Goal: Navigation & Orientation: Locate item on page

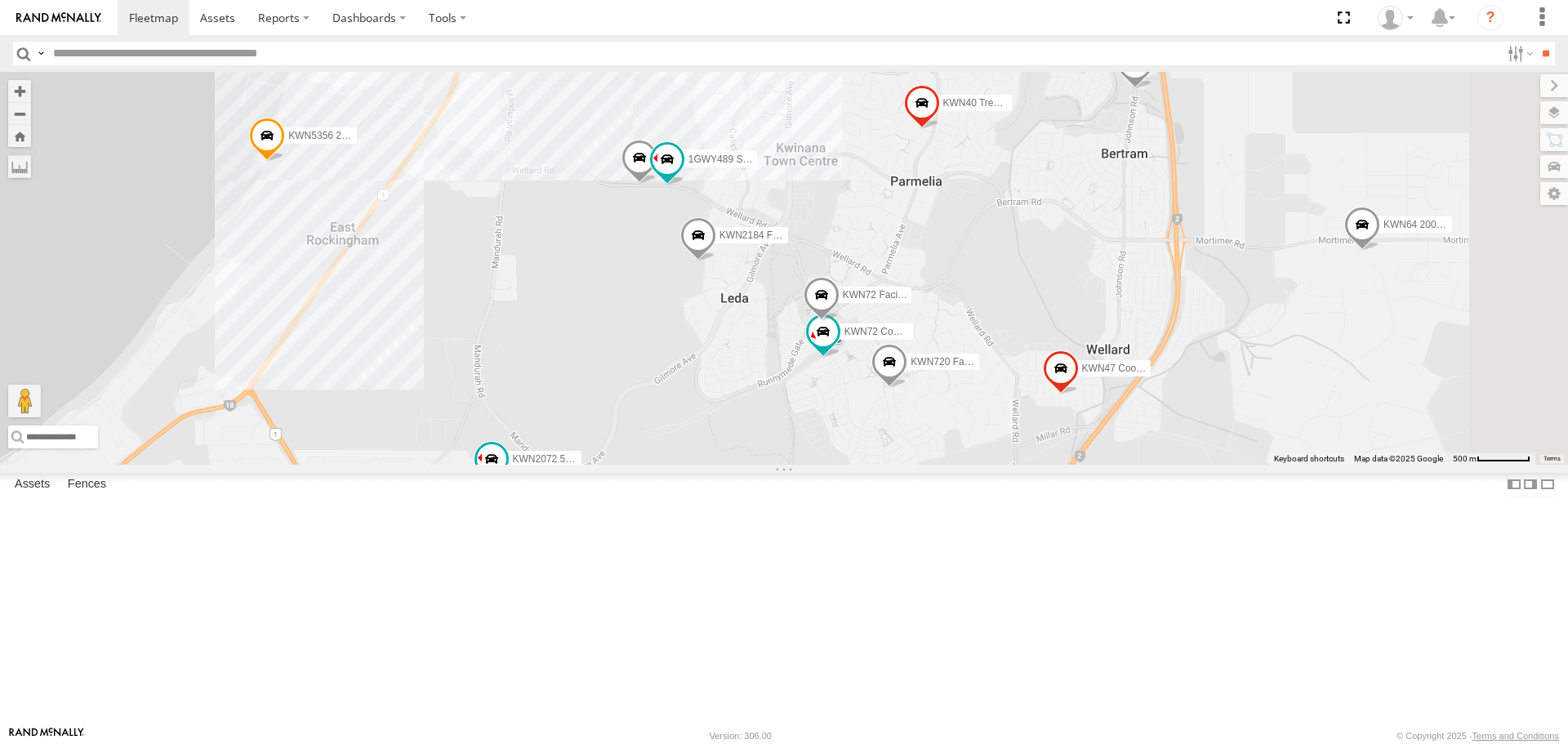
drag, startPoint x: 1098, startPoint y: 436, endPoint x: 741, endPoint y: 670, distance: 426.9
click at [741, 464] on div "KWN2185 Facil. Cleaning 1HSA085 Coor. [DOMAIN_NAME] KWN708 2001102 Ford Ranger …" at bounding box center [784, 268] width 1568 height 392
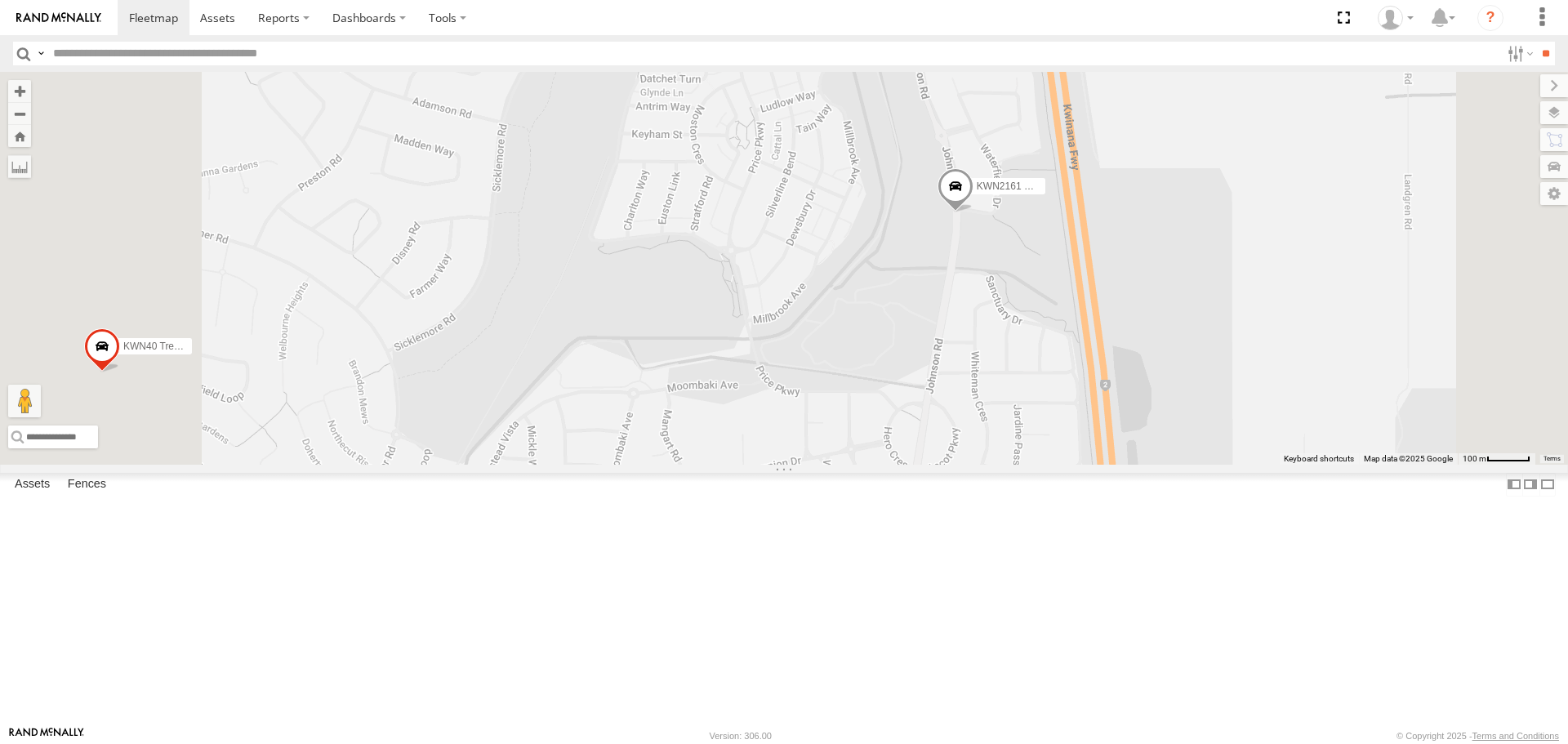
click at [973, 213] on span at bounding box center [955, 191] width 36 height 44
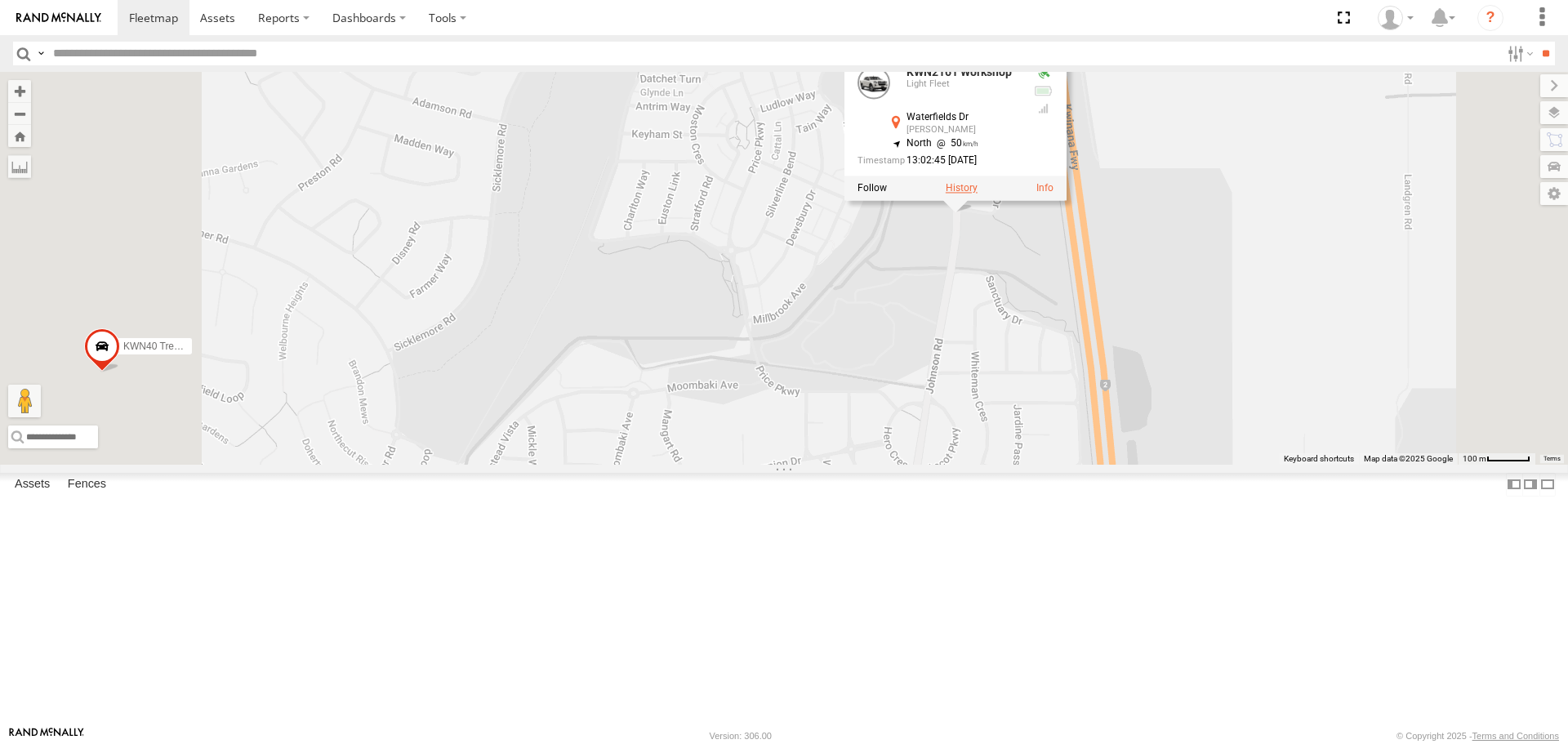
click at [977, 194] on label at bounding box center [961, 189] width 32 height 12
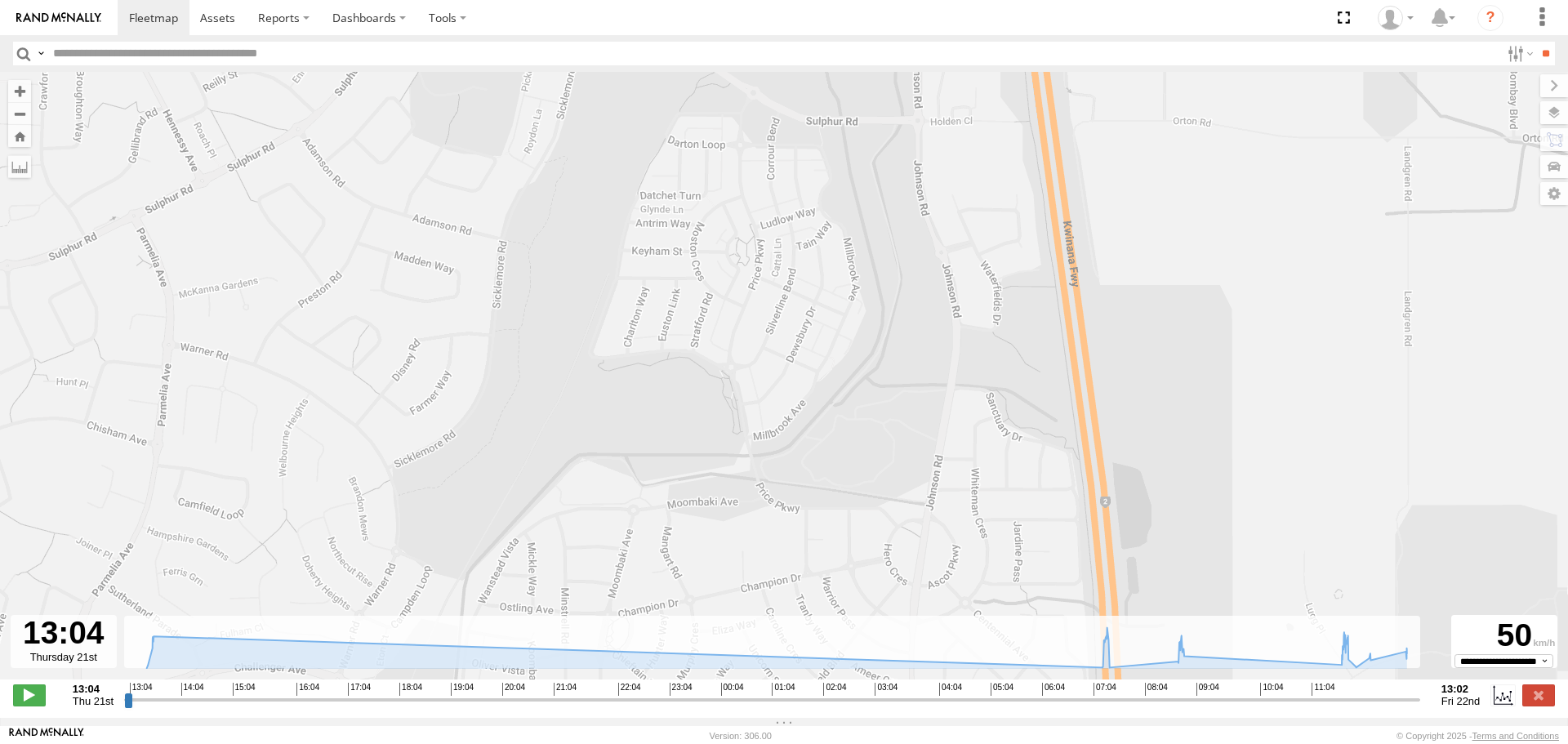
type input "**********"
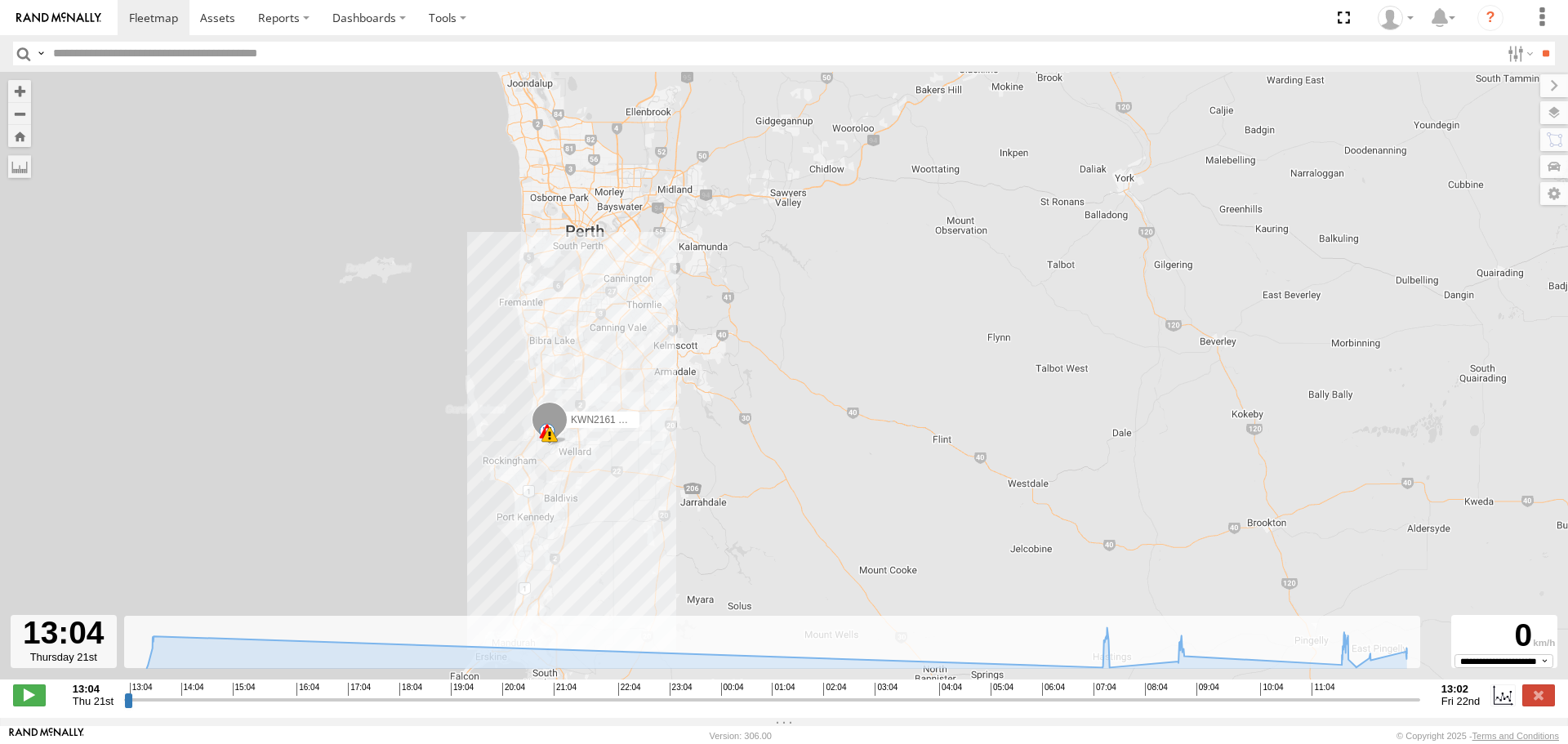
click at [30, 48] on input "button" at bounding box center [23, 53] width 21 height 24
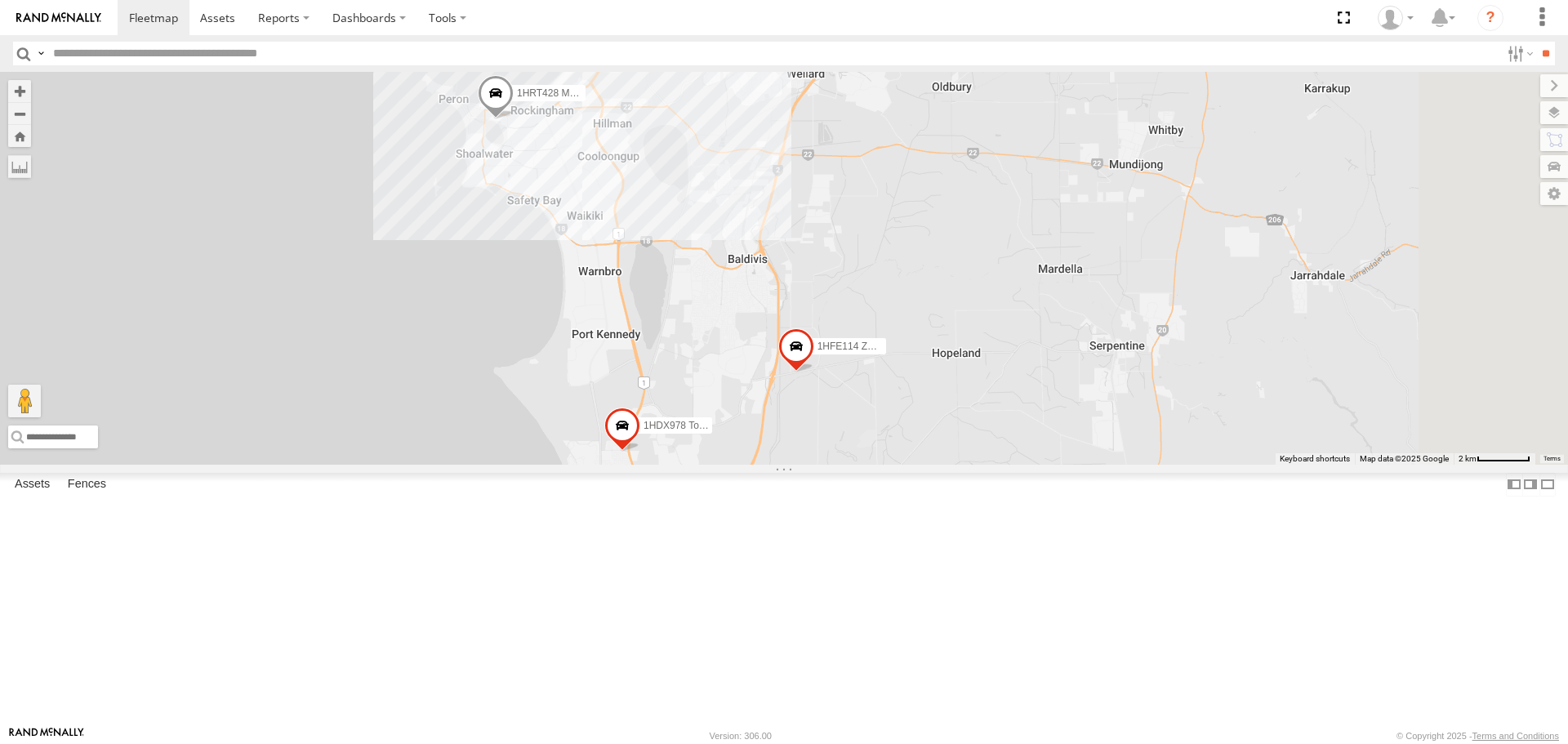
drag, startPoint x: 1007, startPoint y: 318, endPoint x: 907, endPoint y: 657, distance: 353.4
click at [907, 464] on div "KWN5356 2001086 Camera Trailer Rangers KWN2161 Workshop KWN2185 Facil. Cleaning…" at bounding box center [784, 268] width 1568 height 392
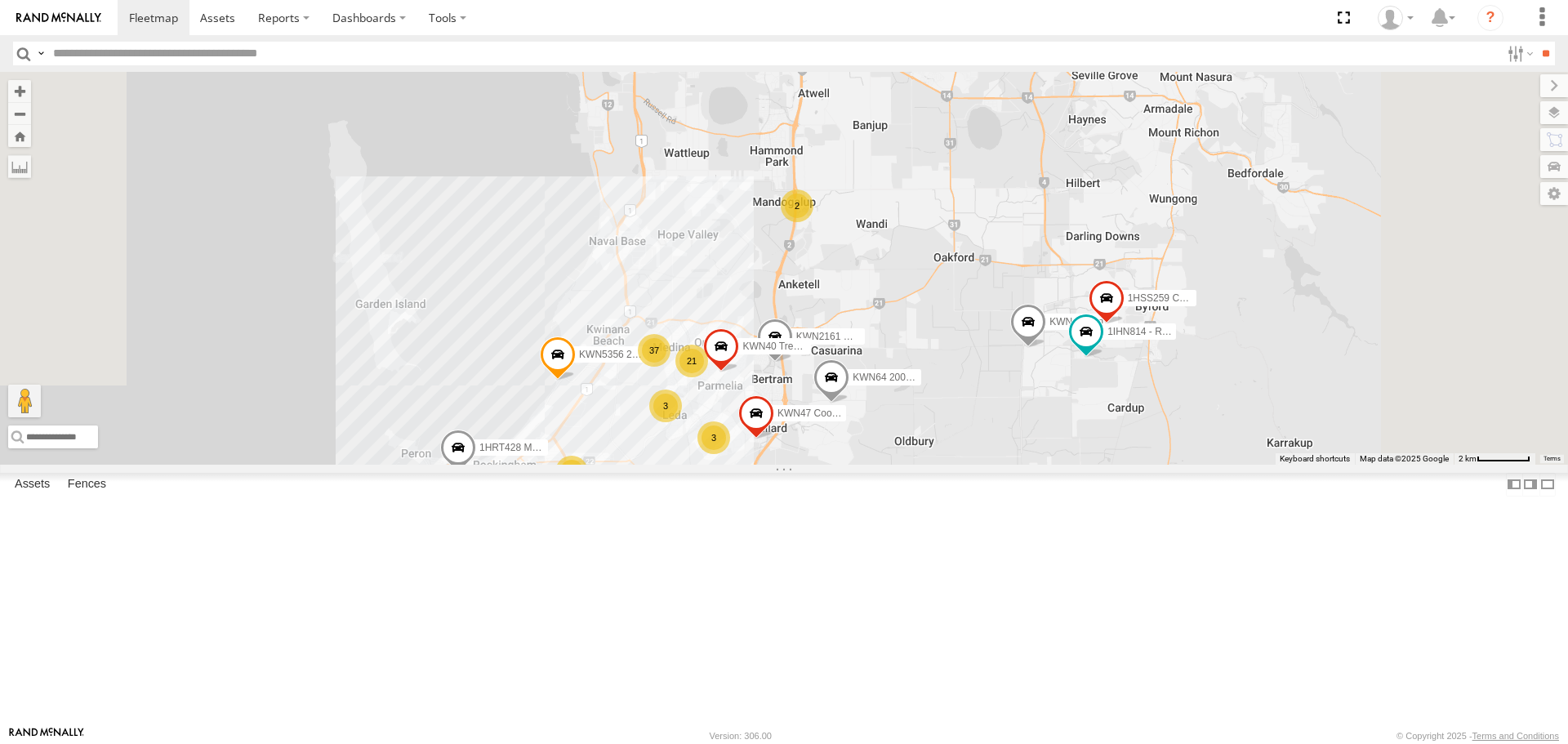
drag, startPoint x: 867, startPoint y: 652, endPoint x: 864, endPoint y: 674, distance: 22.2
click at [864, 464] on div "KWN5356 2001086 Camera Trailer Rangers KWN2161 Workshop KWN2185 Facil. Cleaning…" at bounding box center [784, 268] width 1568 height 392
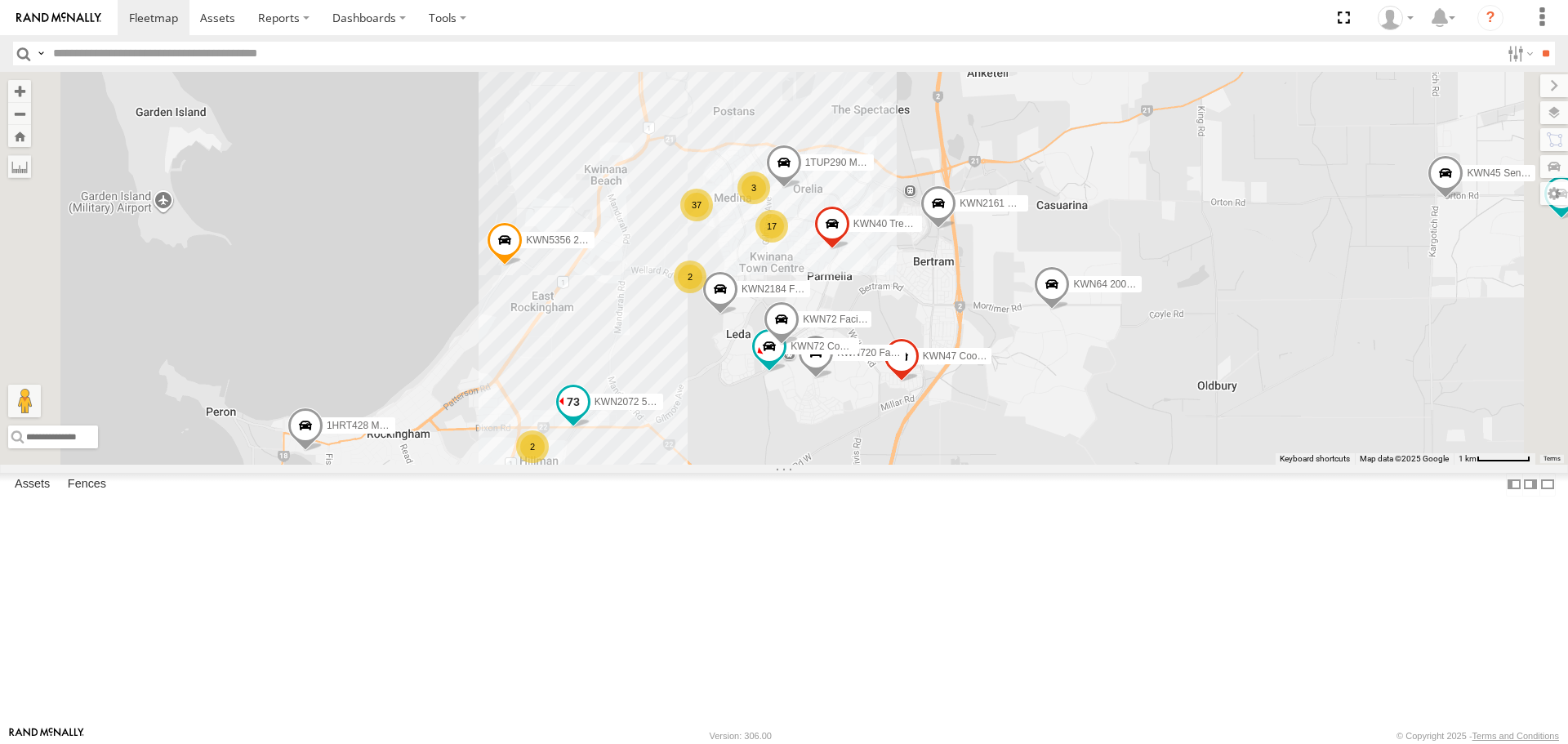
click at [588, 416] on span at bounding box center [574, 402] width 30 height 30
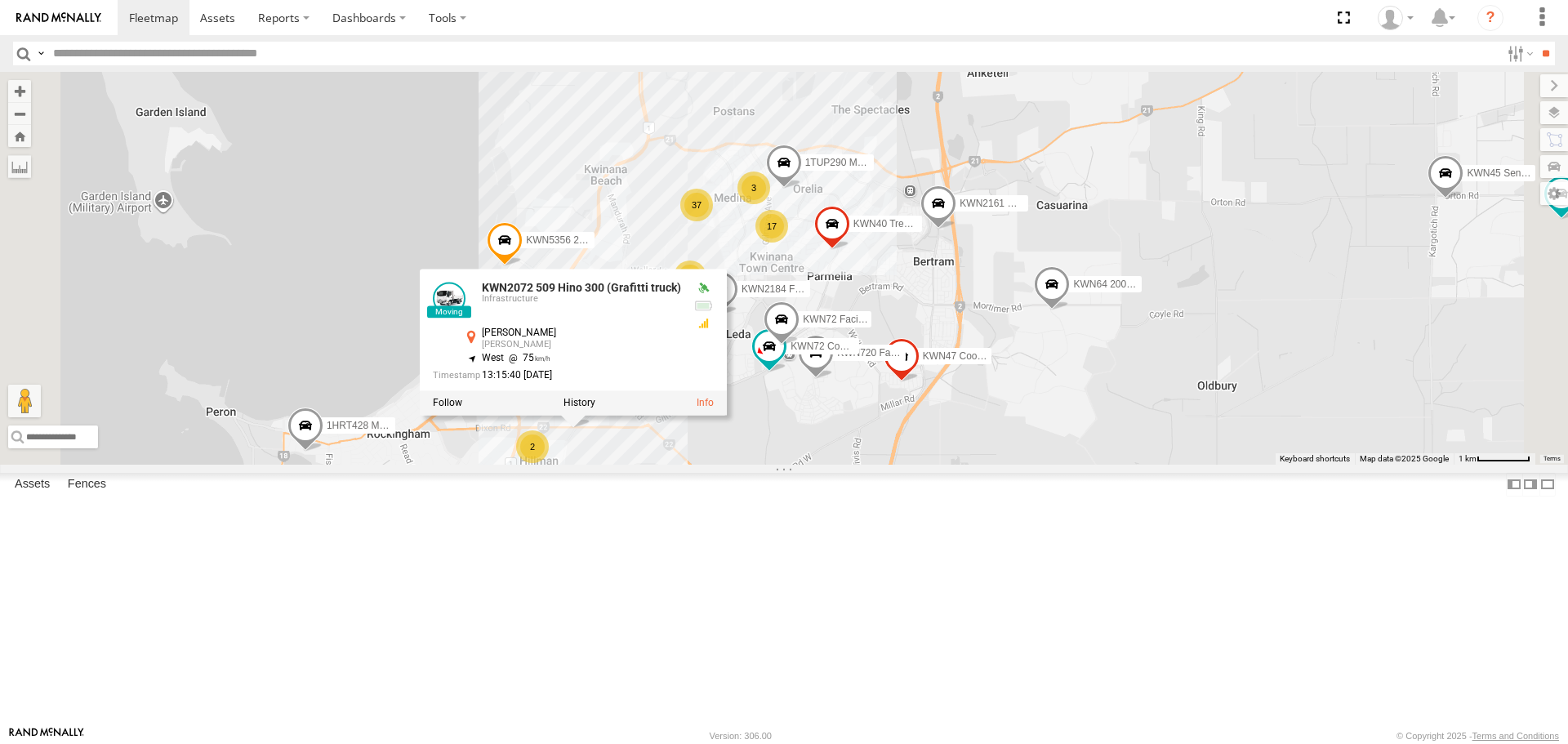
click at [1233, 464] on div "KWN5356 2001086 Camera Trailer Rangers KWN2161 Workshop KWN2185 Facil. Cleaning…" at bounding box center [784, 268] width 1568 height 392
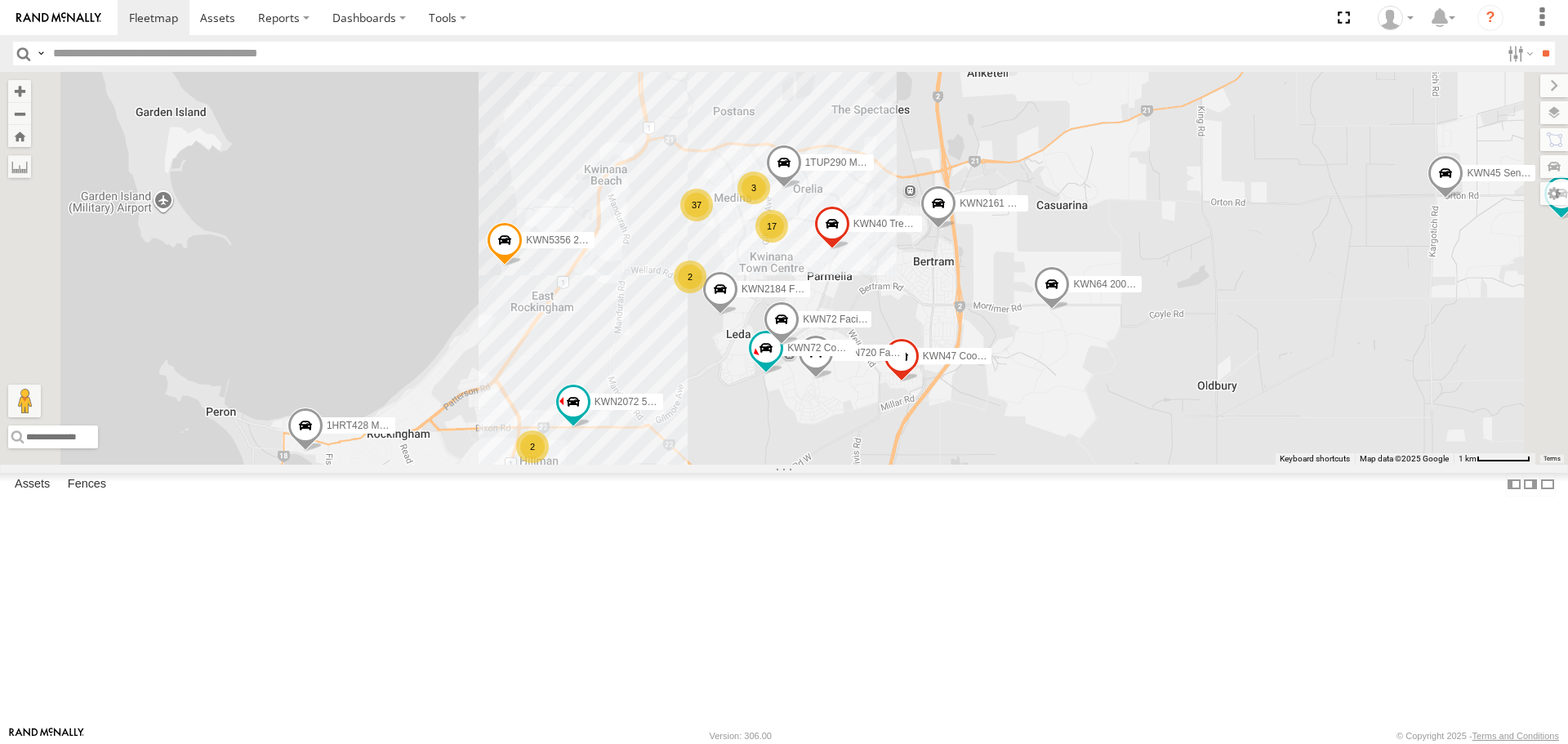
click at [1070, 311] on span at bounding box center [1052, 288] width 36 height 44
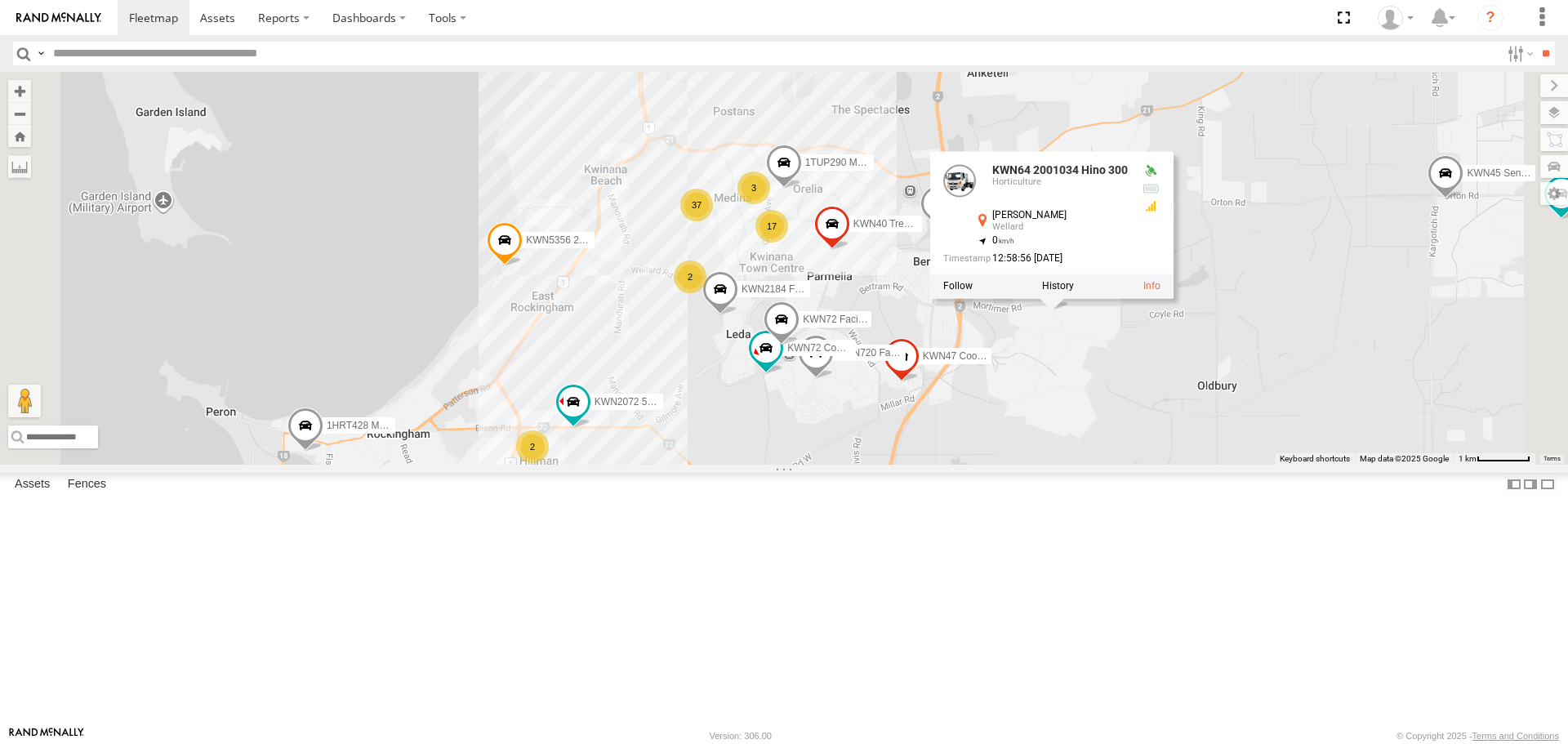
click at [1252, 464] on div "KWN5356 2001086 Camera Trailer Rangers KWN2161 Workshop KWN2185 Facil. Cleaning…" at bounding box center [784, 268] width 1568 height 392
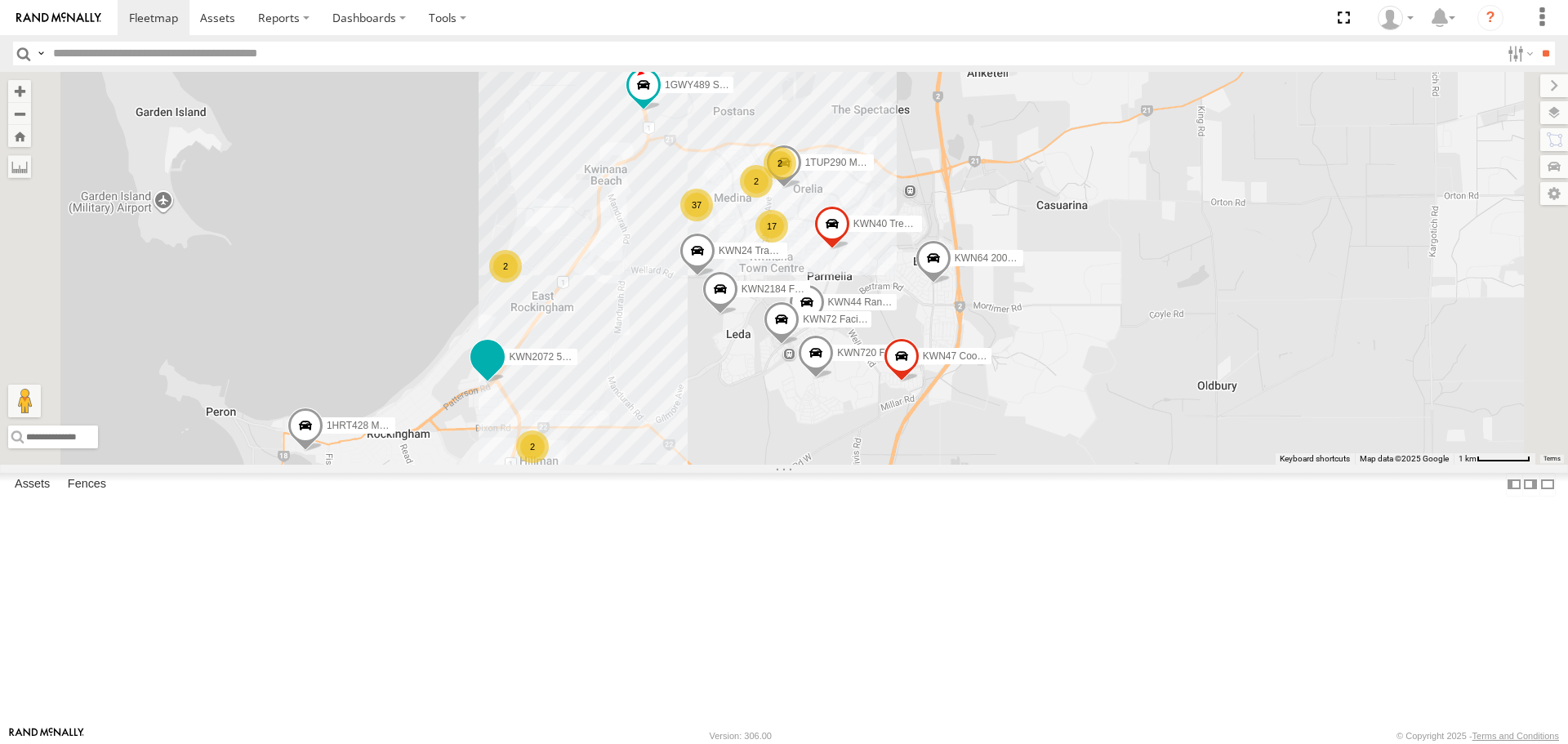
click at [503, 372] on span at bounding box center [488, 358] width 30 height 30
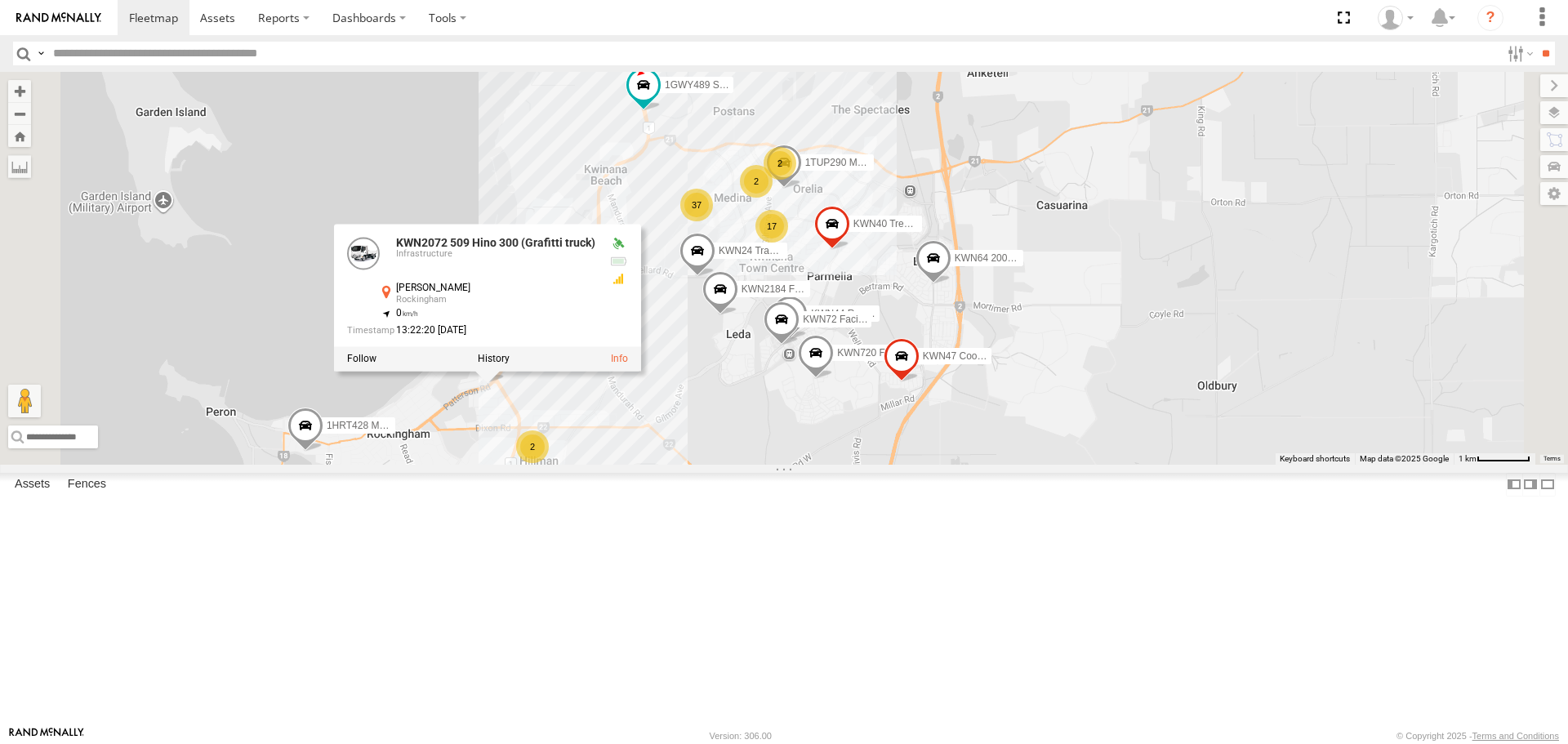
click at [884, 464] on div "KWN40 Tree Officer KWN720 Facility Maint 1TUP290 Mower Trailer (Parks) KWN44 Ra…" at bounding box center [784, 268] width 1568 height 392
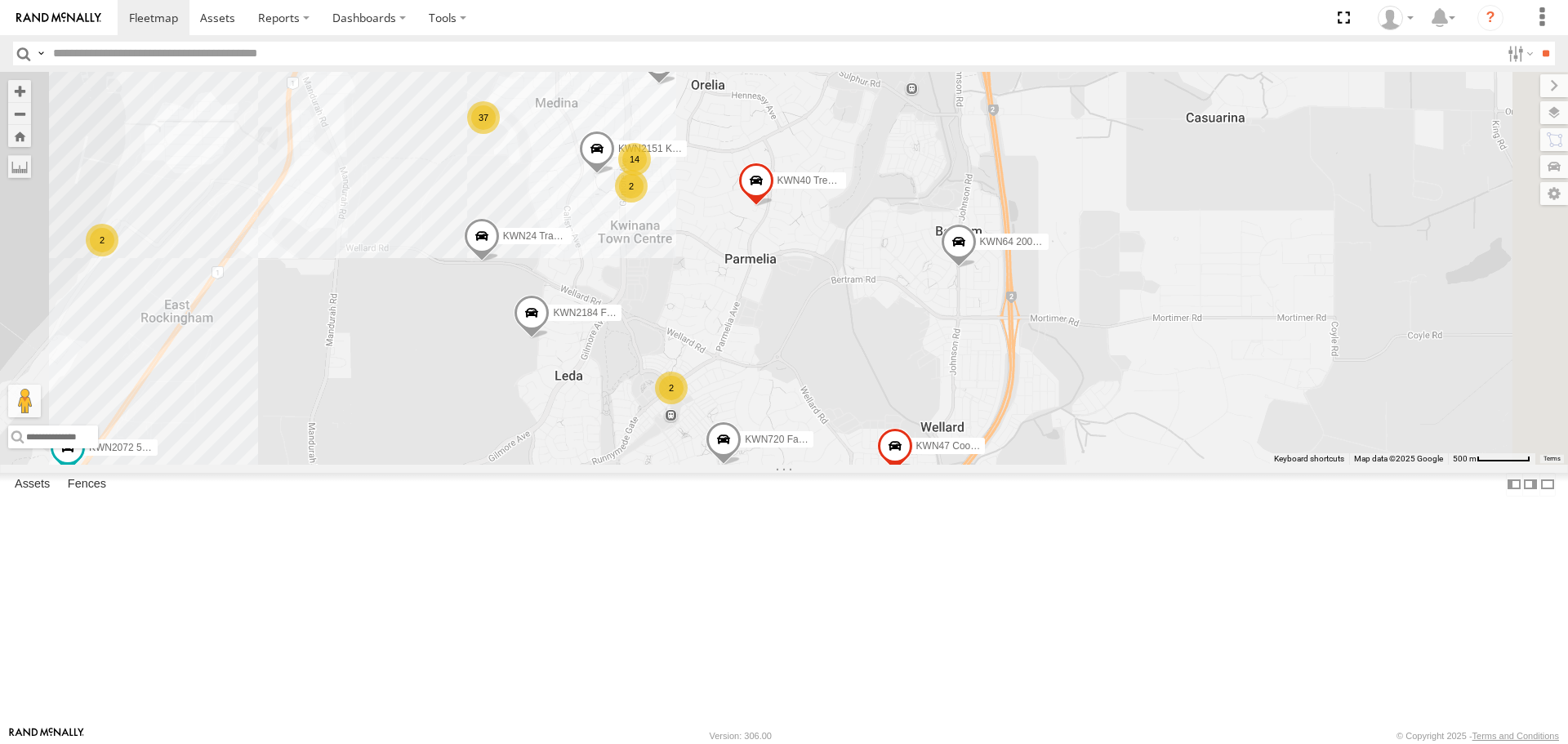
drag, startPoint x: 982, startPoint y: 503, endPoint x: 703, endPoint y: 627, distance: 305.3
click at [703, 464] on div "KWN40 Tree Officer KWN720 Facility Maint 1TUP290 Mower Trailer (Parks) KWN64 20…" at bounding box center [784, 268] width 1568 height 392
